Goal: Transaction & Acquisition: Purchase product/service

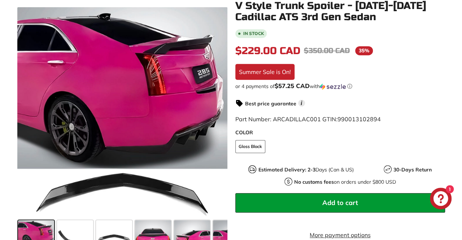
scroll to position [123, 0]
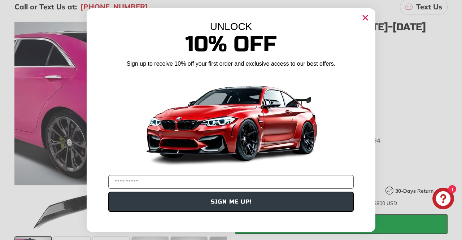
click at [367, 15] on icon "Close dialog" at bounding box center [365, 17] width 5 height 5
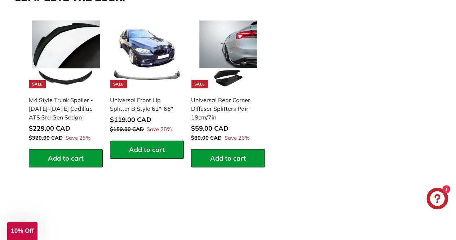
scroll to position [724, 0]
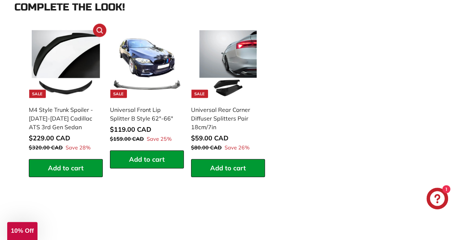
click at [53, 67] on img at bounding box center [66, 64] width 68 height 68
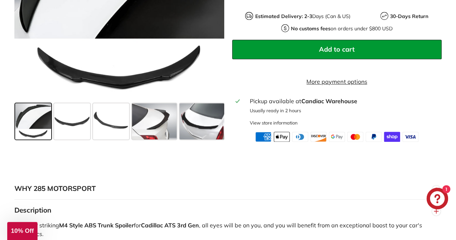
scroll to position [295, 0]
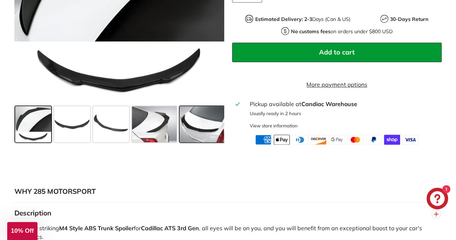
click at [194, 140] on span at bounding box center [202, 124] width 45 height 36
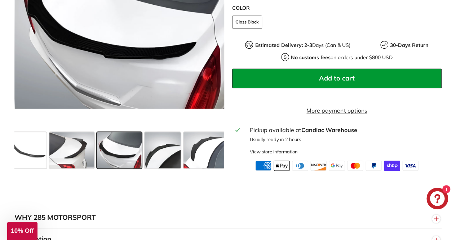
scroll to position [268, 0]
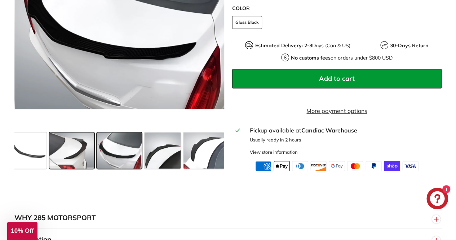
click at [71, 154] on span at bounding box center [71, 150] width 45 height 36
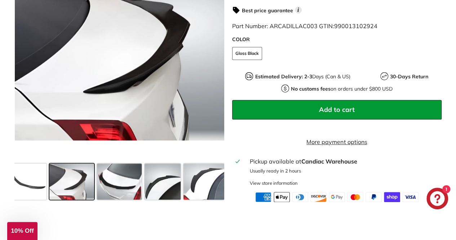
scroll to position [237, 0]
click at [200, 189] on span at bounding box center [204, 181] width 41 height 36
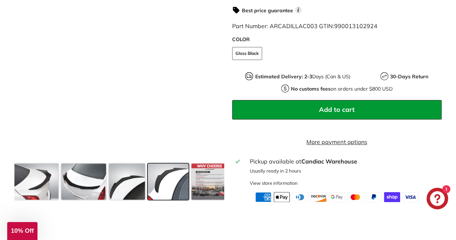
scroll to position [0, 123]
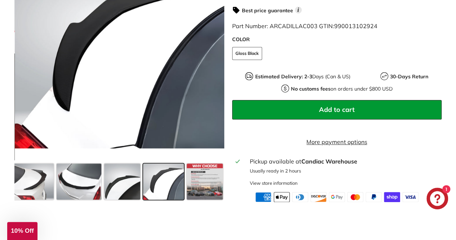
click at [158, 189] on span at bounding box center [163, 181] width 41 height 36
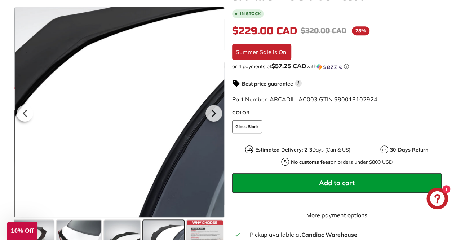
scroll to position [0, 0]
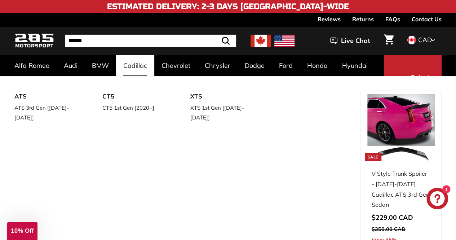
click at [138, 61] on link "Cadillac" at bounding box center [135, 65] width 38 height 21
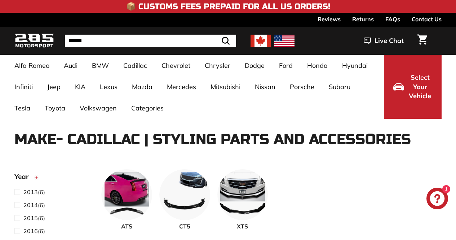
select select "**********"
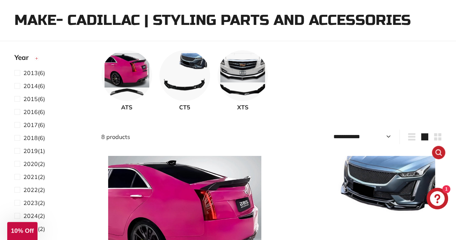
scroll to position [121, 0]
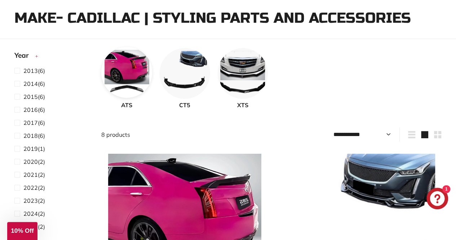
click at [128, 84] on img at bounding box center [126, 72] width 51 height 51
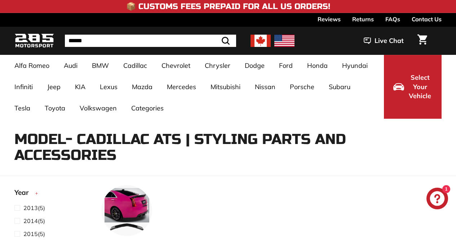
select select "**********"
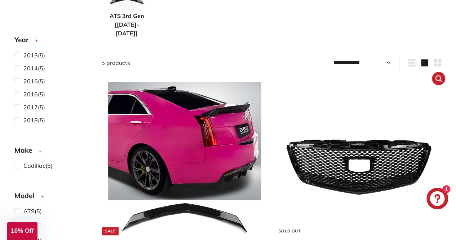
scroll to position [222, 0]
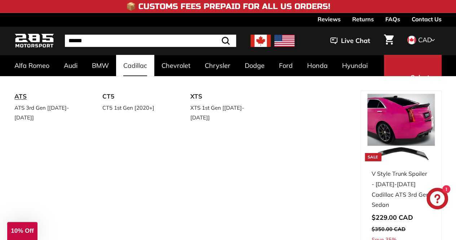
click at [46, 98] on link "ATS" at bounding box center [48, 97] width 68 height 12
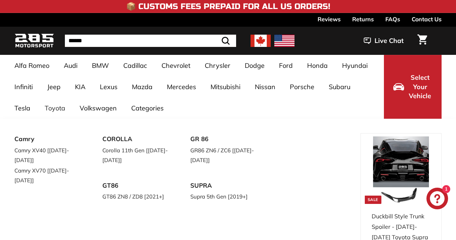
select select "**********"
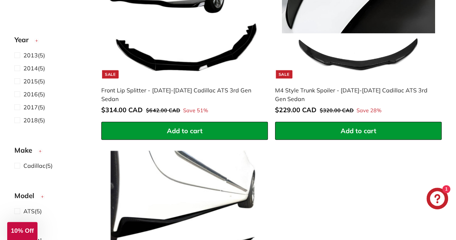
scroll to position [600, 0]
